Goal: Complete application form: Complete application form

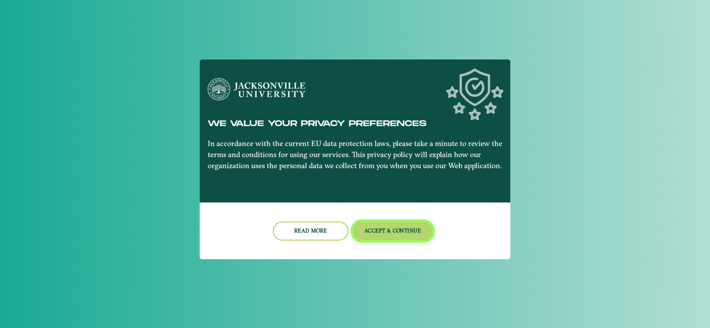
click at [376, 227] on button "Accept & Continue" at bounding box center [393, 230] width 80 height 19
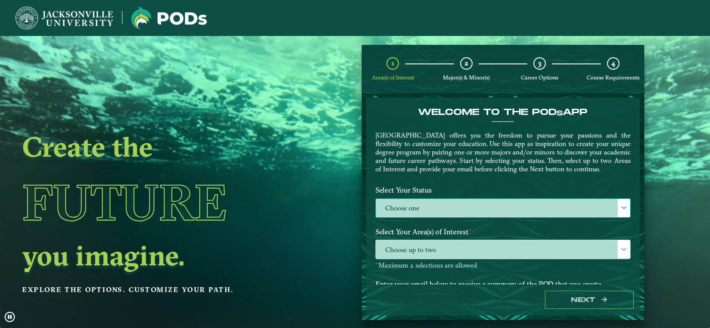
click at [454, 218] on label "Choose one" at bounding box center [503, 208] width 254 height 19
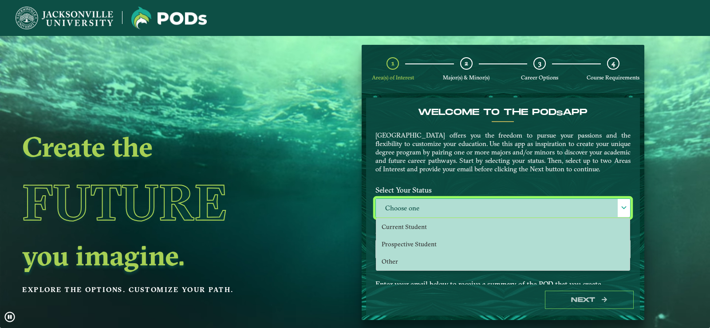
scroll to position [5, 41]
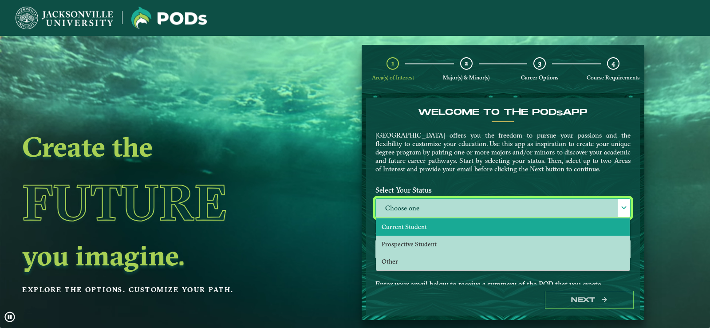
click at [420, 236] on li "Current Student" at bounding box center [502, 226] width 253 height 17
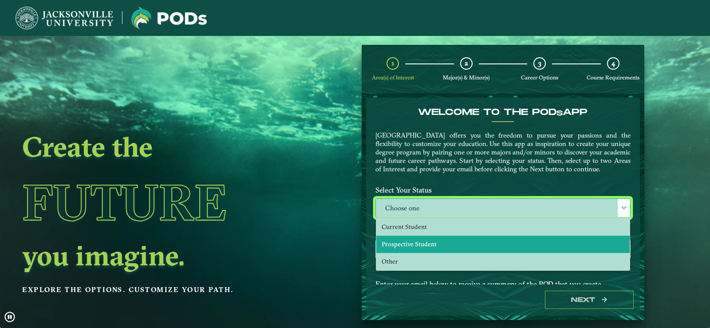
select select "[object Object]"
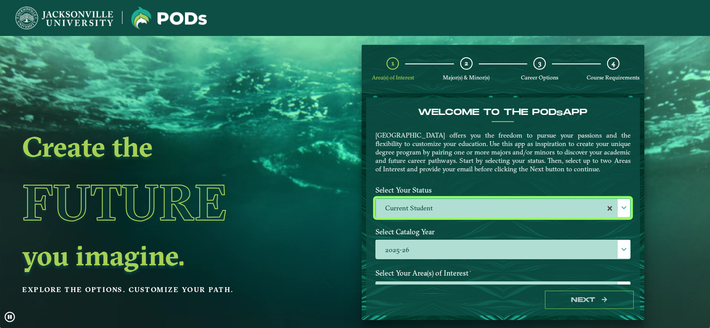
click at [439, 259] on label "2025-26" at bounding box center [503, 249] width 254 height 19
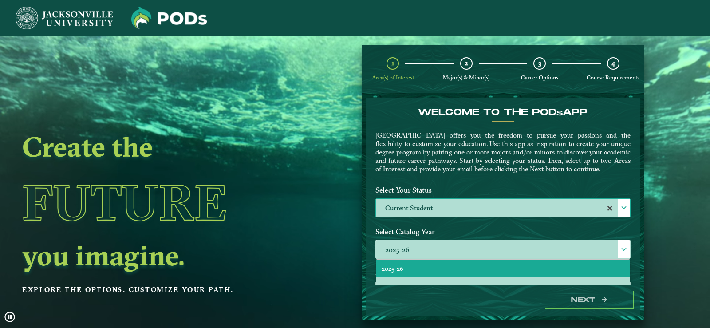
click at [494, 224] on div "Select Your Status Choose one Current Student Current Student" at bounding box center [503, 203] width 269 height 42
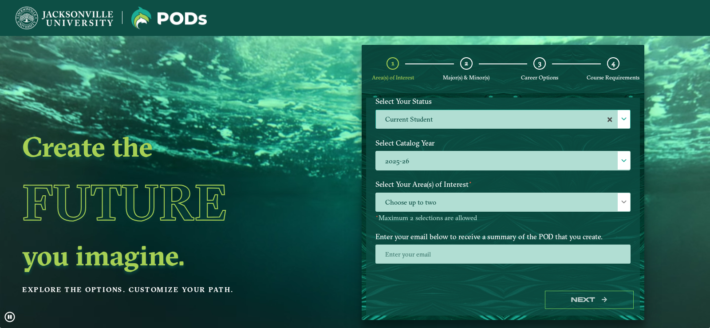
scroll to position [98, 0]
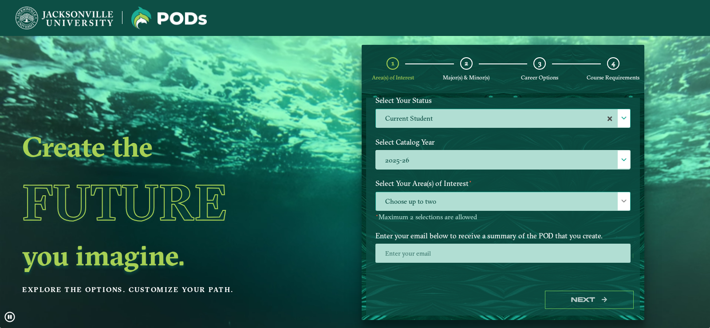
click at [477, 206] on span "Choose up to two" at bounding box center [503, 201] width 254 height 19
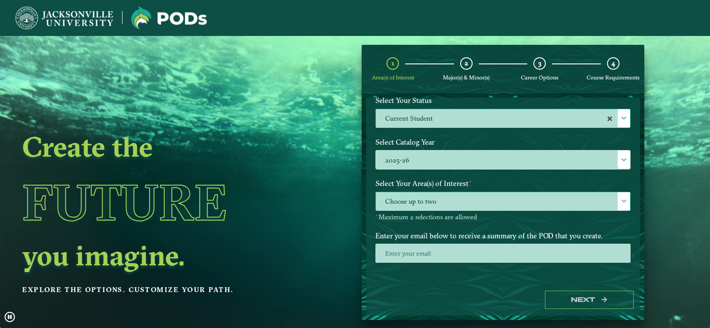
scroll to position [5, 41]
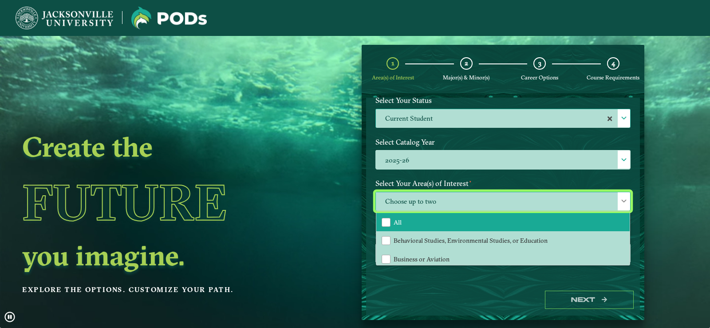
click at [458, 222] on li "All" at bounding box center [502, 222] width 253 height 19
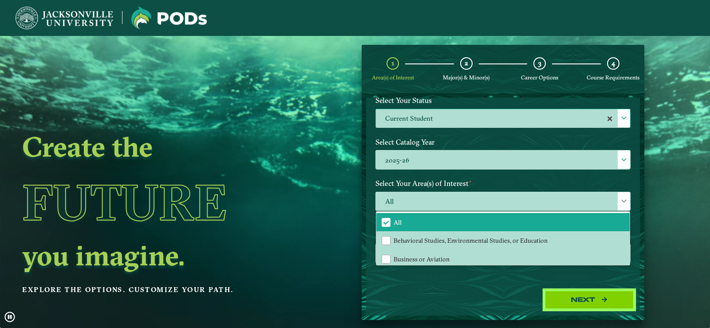
click at [566, 296] on button "Next" at bounding box center [589, 300] width 89 height 18
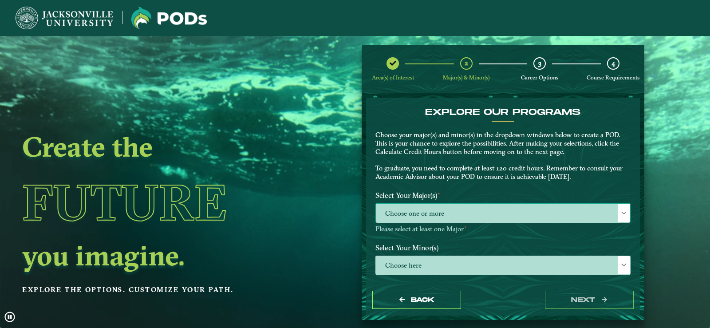
click at [434, 208] on span "Choose one or more" at bounding box center [503, 213] width 254 height 19
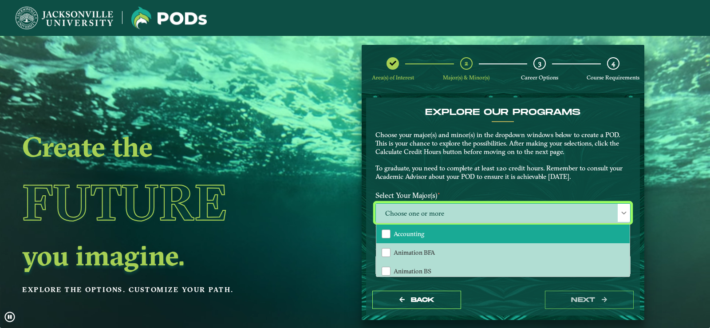
click at [428, 237] on li "Accounting" at bounding box center [502, 234] width 253 height 19
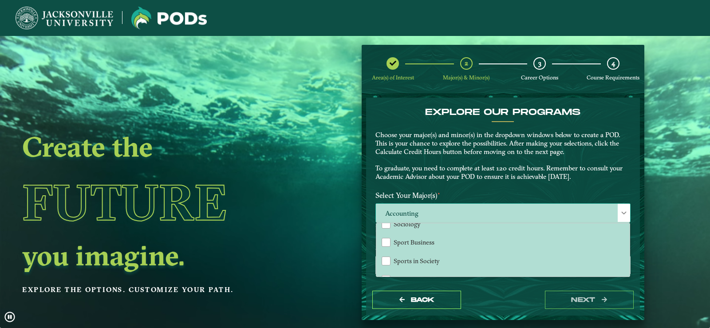
scroll to position [782, 0]
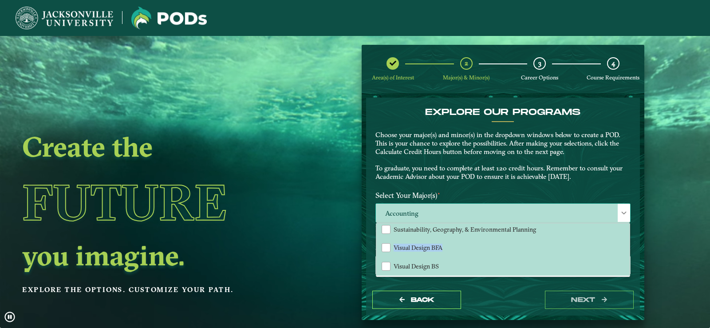
click at [625, 237] on div "Accounting Animation BFA Animation BS Art BA Art BFA Aviation Management Aviati…" at bounding box center [502, 249] width 253 height 53
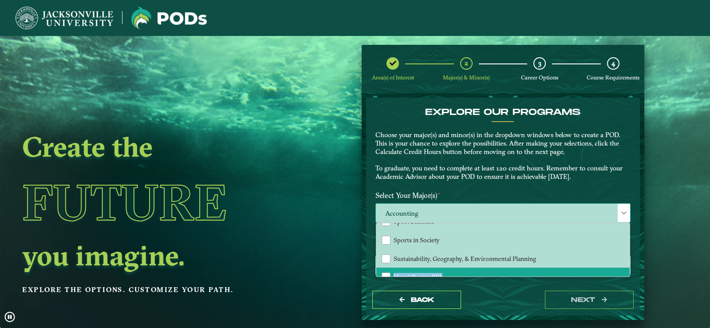
scroll to position [738, 0]
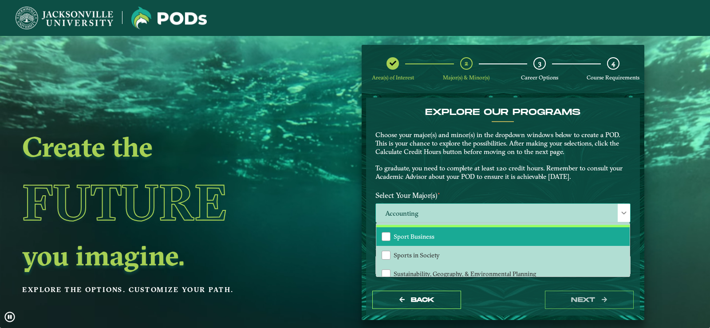
click at [433, 233] on li "Sport Business" at bounding box center [502, 236] width 253 height 19
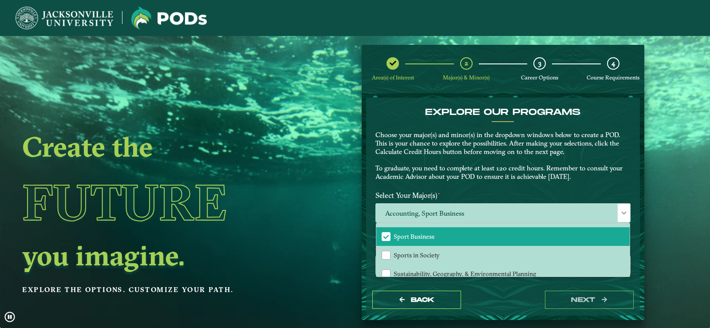
click at [511, 172] on p "Choose your major(s) and minor(s) in the dropdown windows below to create a POD…" at bounding box center [503, 156] width 255 height 50
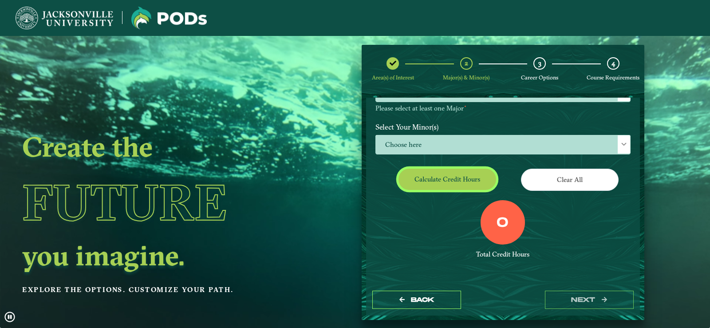
click at [470, 182] on button "Calculate credit hours" at bounding box center [448, 179] width 98 height 21
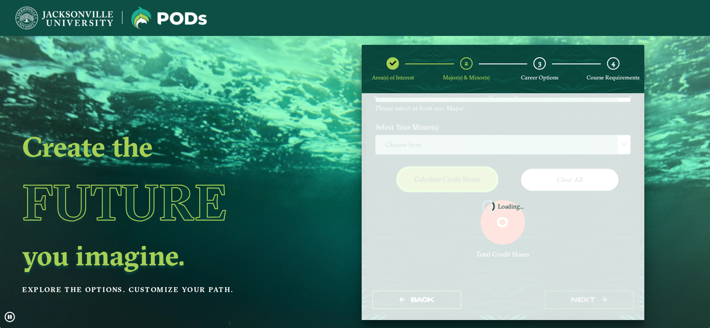
scroll to position [95, 0]
